Goal: Find specific page/section: Find specific page/section

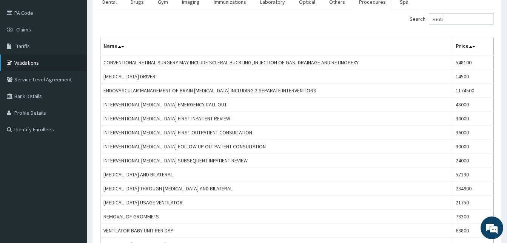
drag, startPoint x: 30, startPoint y: 60, endPoint x: 92, endPoint y: 37, distance: 66.1
click at [31, 60] on link "Validations" at bounding box center [43, 62] width 87 height 17
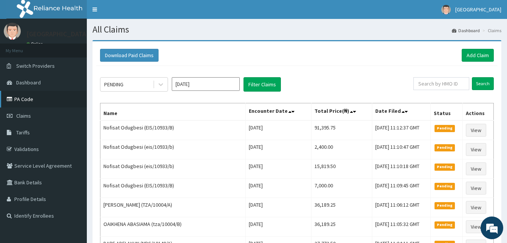
drag, startPoint x: 0, startPoint y: 0, endPoint x: 24, endPoint y: 99, distance: 101.9
click at [24, 99] on link "PA Code" at bounding box center [43, 99] width 87 height 17
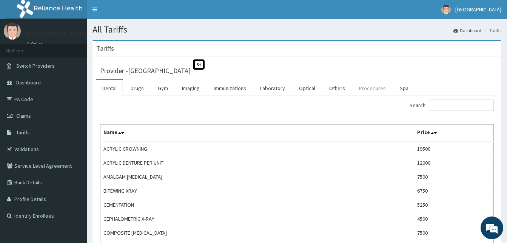
click at [370, 90] on link "Procedures" at bounding box center [372, 88] width 39 height 16
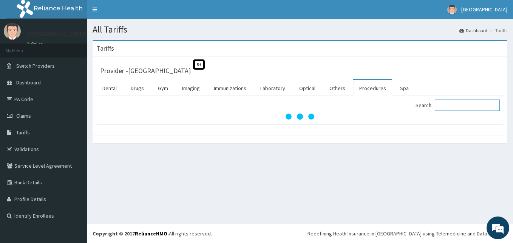
click at [447, 104] on input "Search:" at bounding box center [467, 104] width 65 height 11
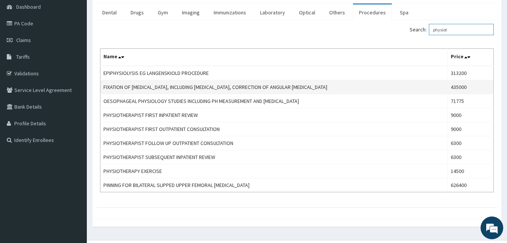
scroll to position [36, 0]
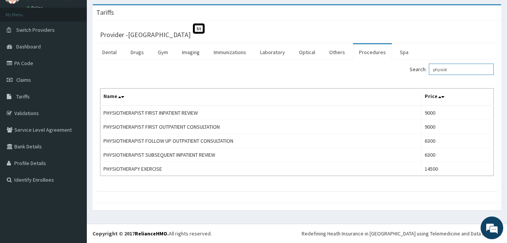
click at [465, 66] on input "physiot" at bounding box center [461, 68] width 65 height 11
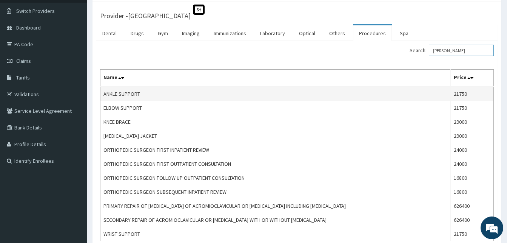
scroll to position [76, 0]
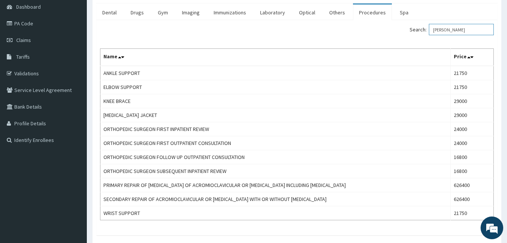
type input "orth"
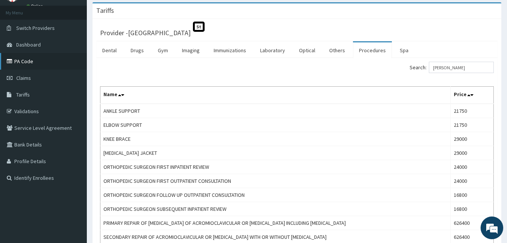
click at [25, 63] on link "PA Code" at bounding box center [43, 61] width 87 height 17
